Goal: Task Accomplishment & Management: Manage account settings

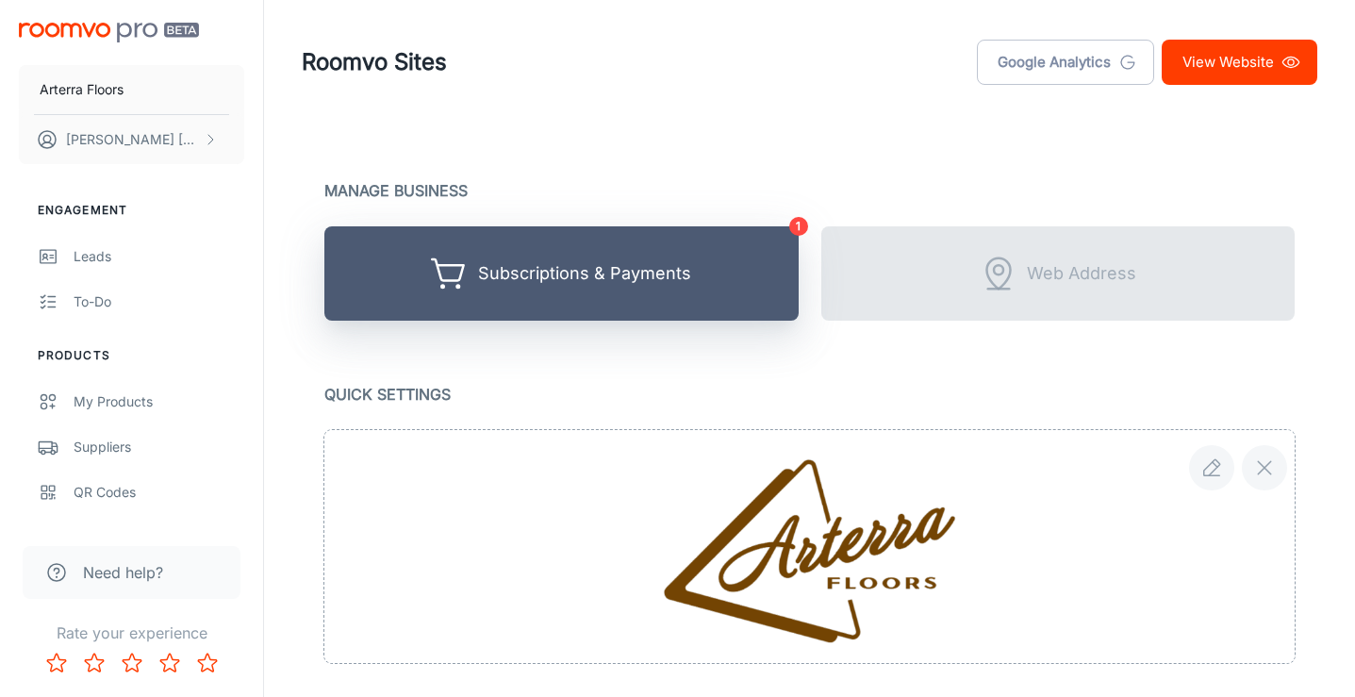
click at [669, 271] on div "Subscriptions & Payments" at bounding box center [584, 273] width 213 height 29
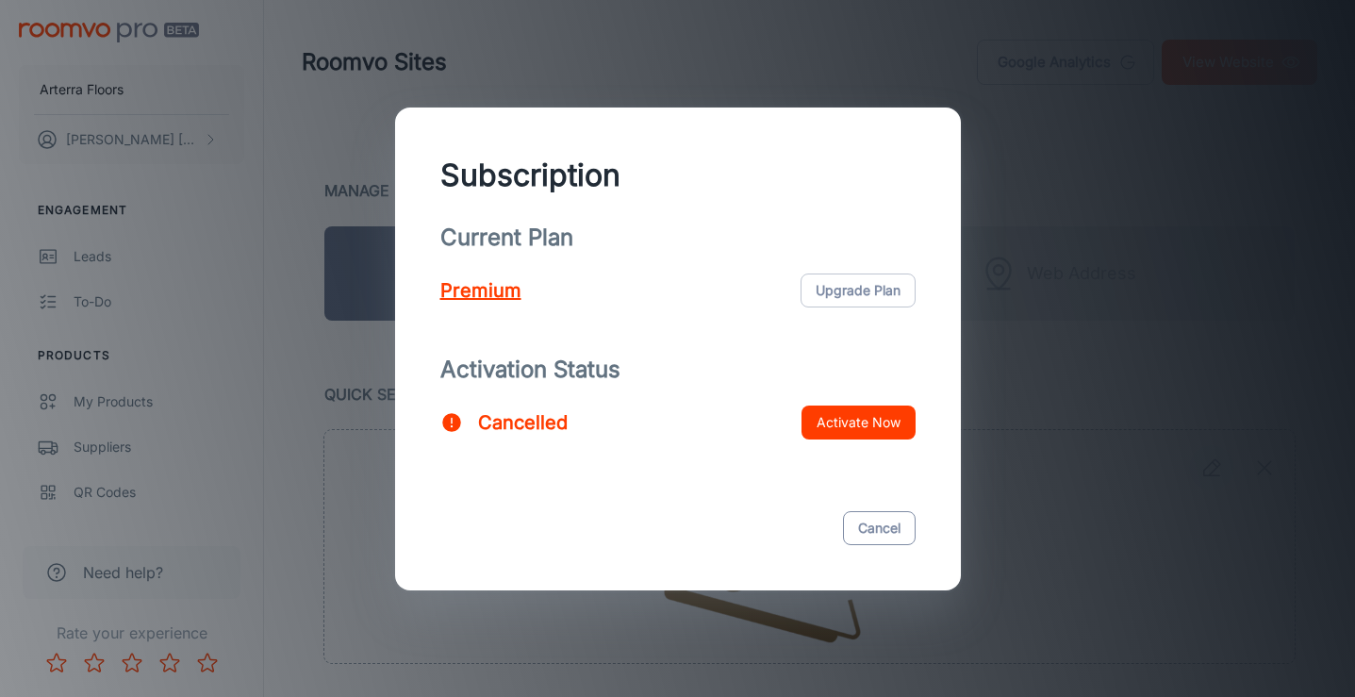
click at [865, 529] on button "Cancel" at bounding box center [879, 528] width 73 height 34
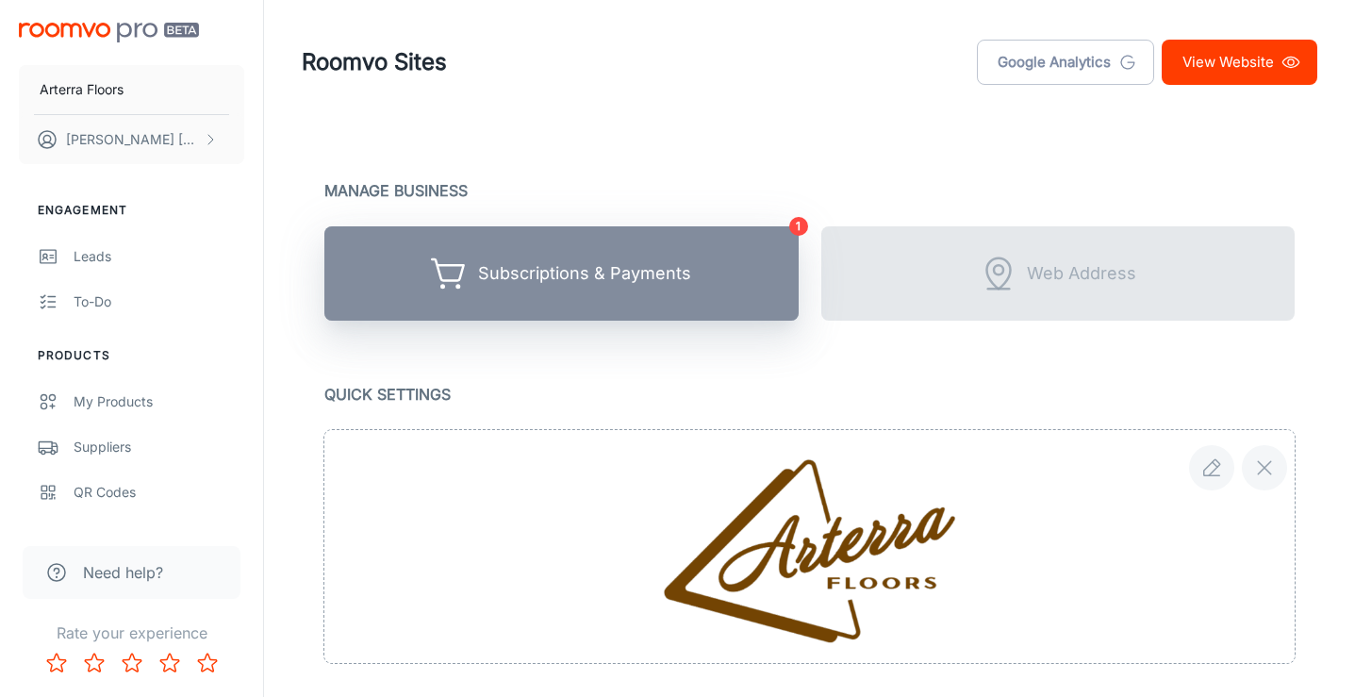
click at [667, 254] on button "Subscriptions & Payments" at bounding box center [561, 273] width 474 height 94
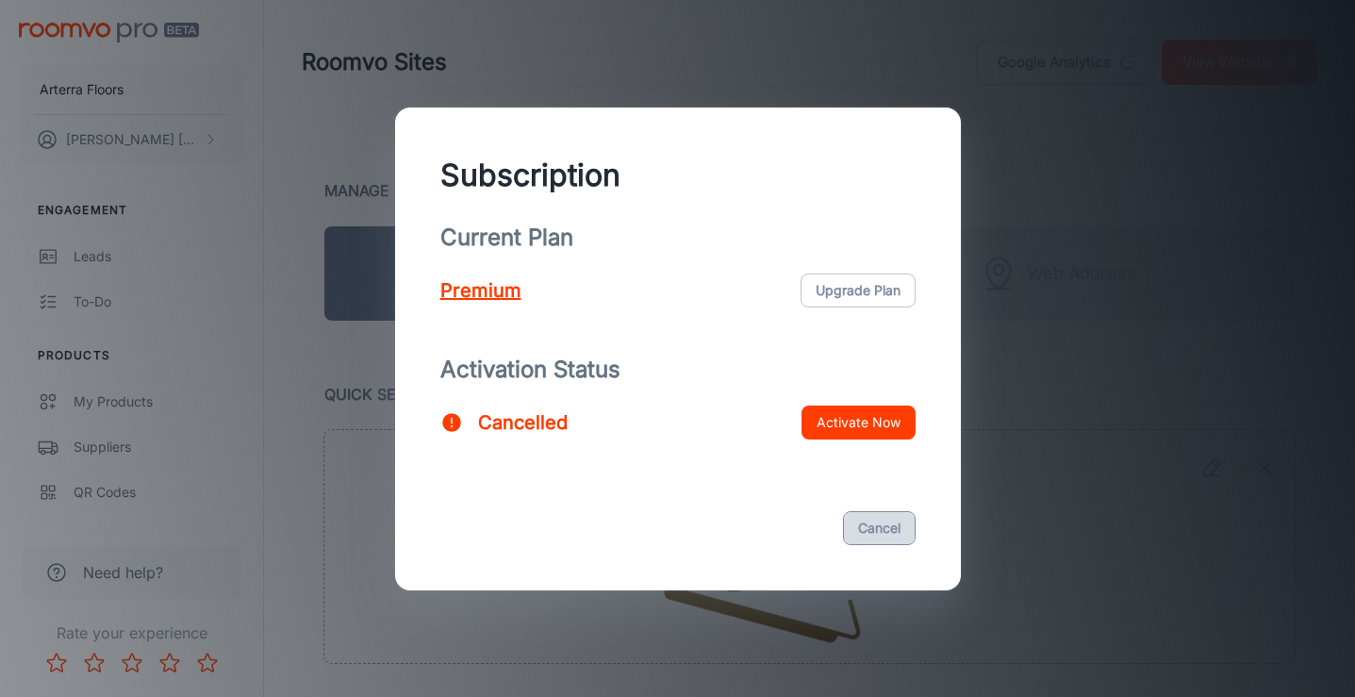
click at [865, 512] on button "Cancel" at bounding box center [879, 528] width 73 height 34
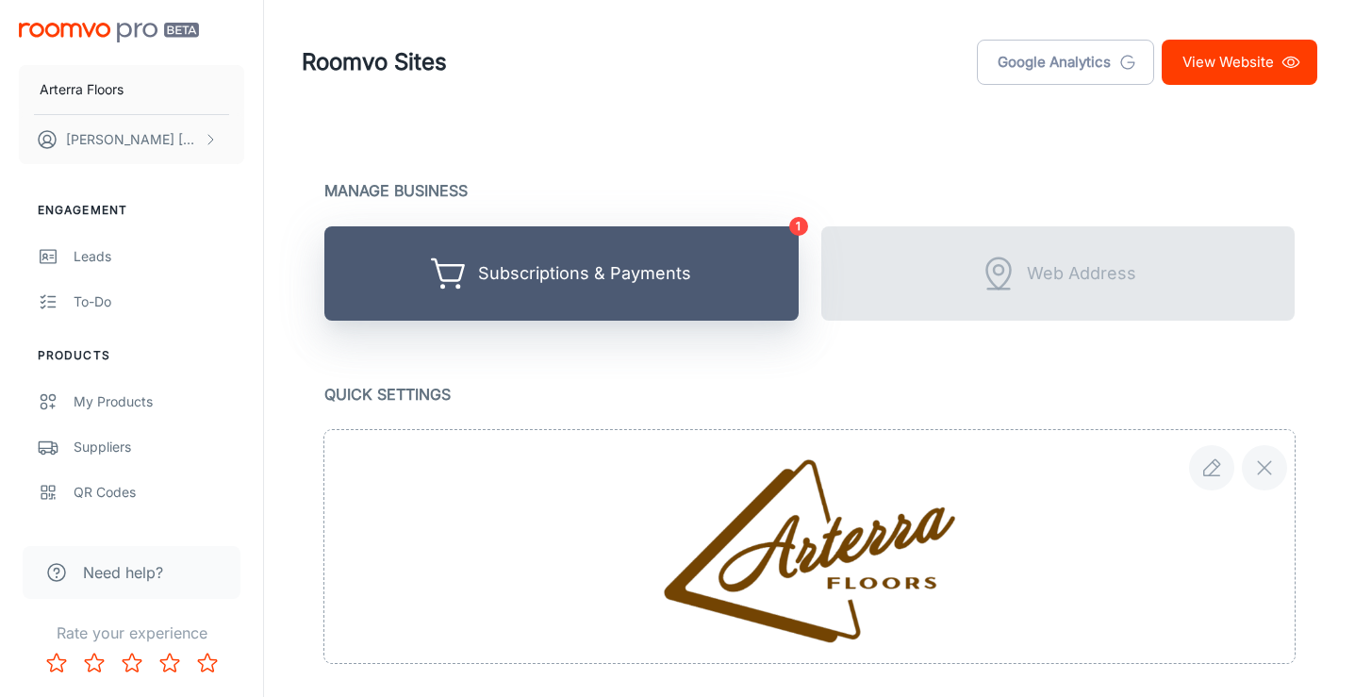
click at [493, 308] on button "Subscriptions & Payments" at bounding box center [561, 273] width 474 height 94
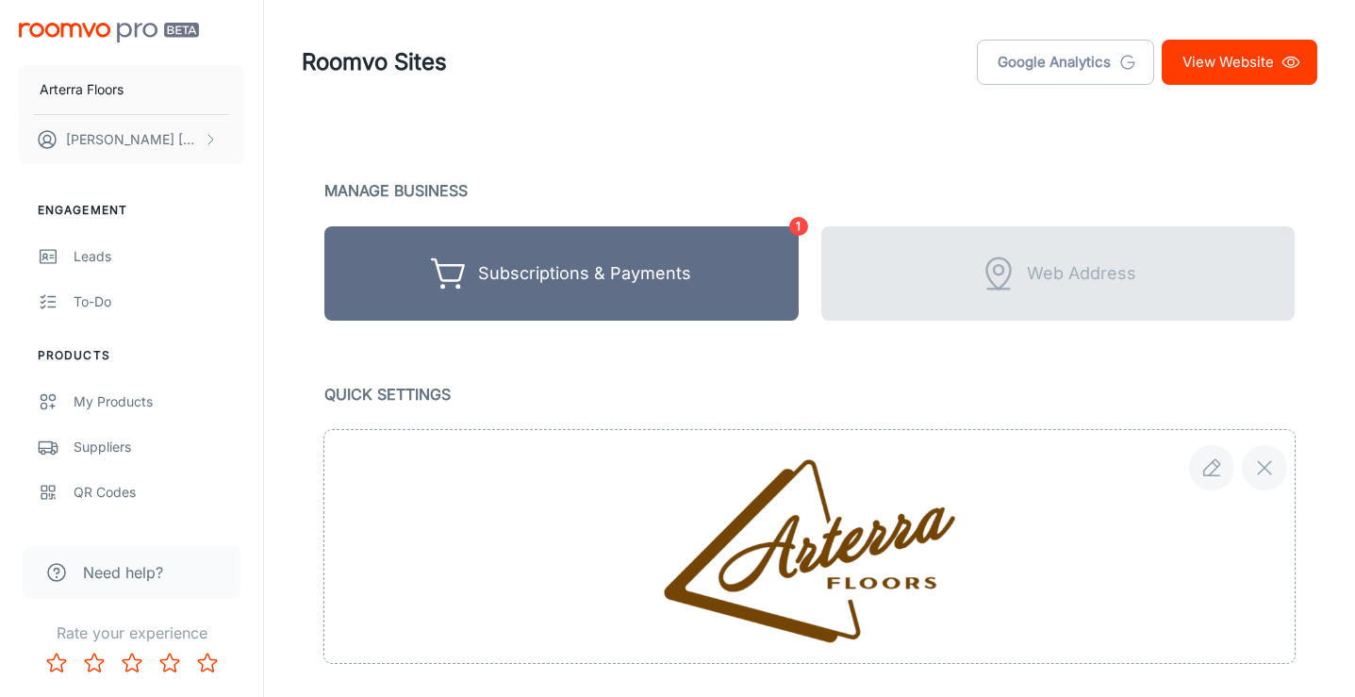
click at [111, 24] on img "scrollable content" at bounding box center [109, 33] width 180 height 20
